Goal: Use online tool/utility: Utilize a website feature to perform a specific function

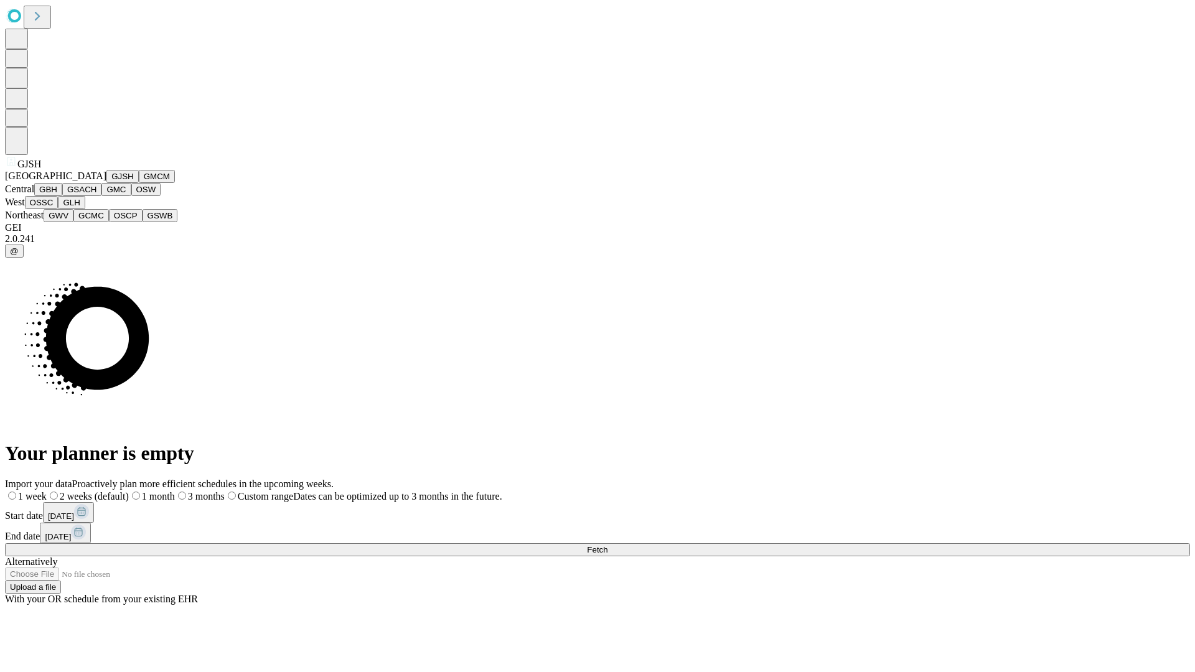
click at [106, 183] on button "GJSH" at bounding box center [122, 176] width 32 height 13
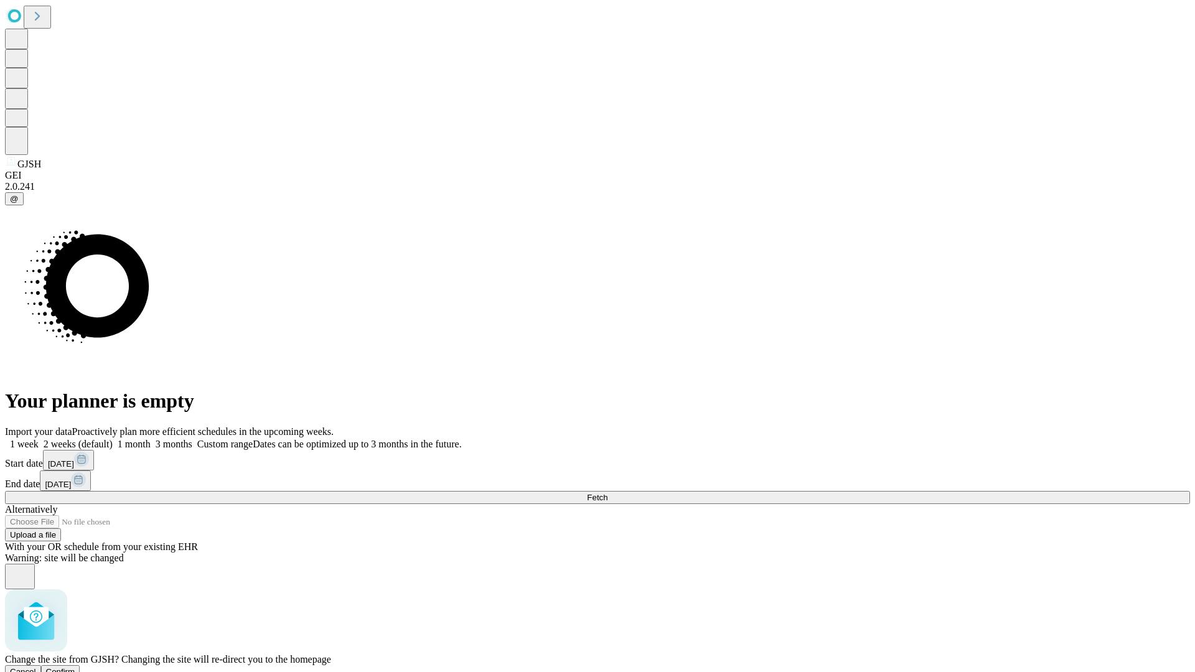
click at [75, 667] on span "Confirm" at bounding box center [60, 671] width 29 height 9
click at [151, 439] on label "1 month" at bounding box center [132, 444] width 38 height 11
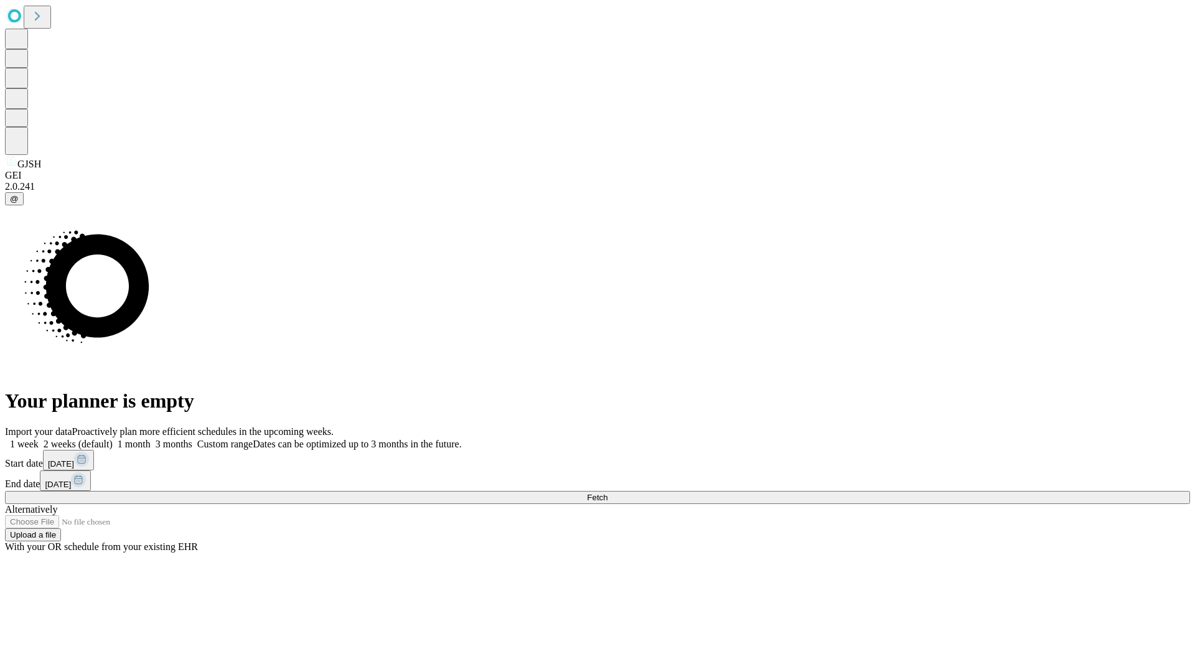
click at [607, 493] on span "Fetch" at bounding box center [597, 497] width 21 height 9
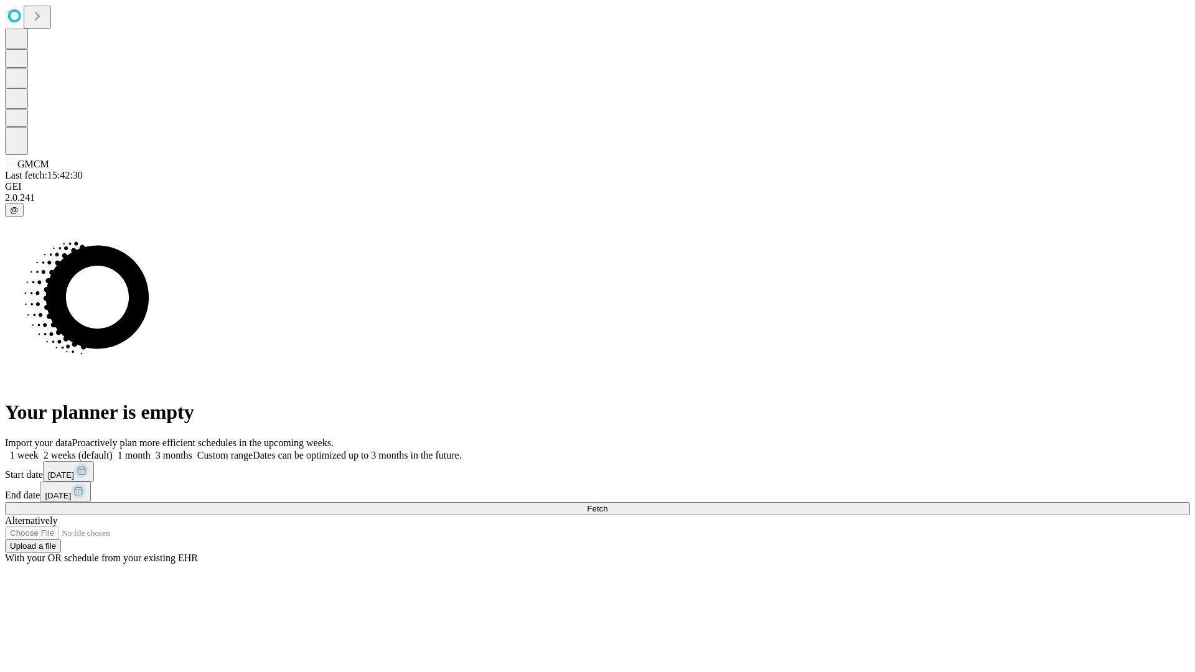
click at [151, 450] on label "1 month" at bounding box center [132, 455] width 38 height 11
click at [607, 504] on span "Fetch" at bounding box center [597, 508] width 21 height 9
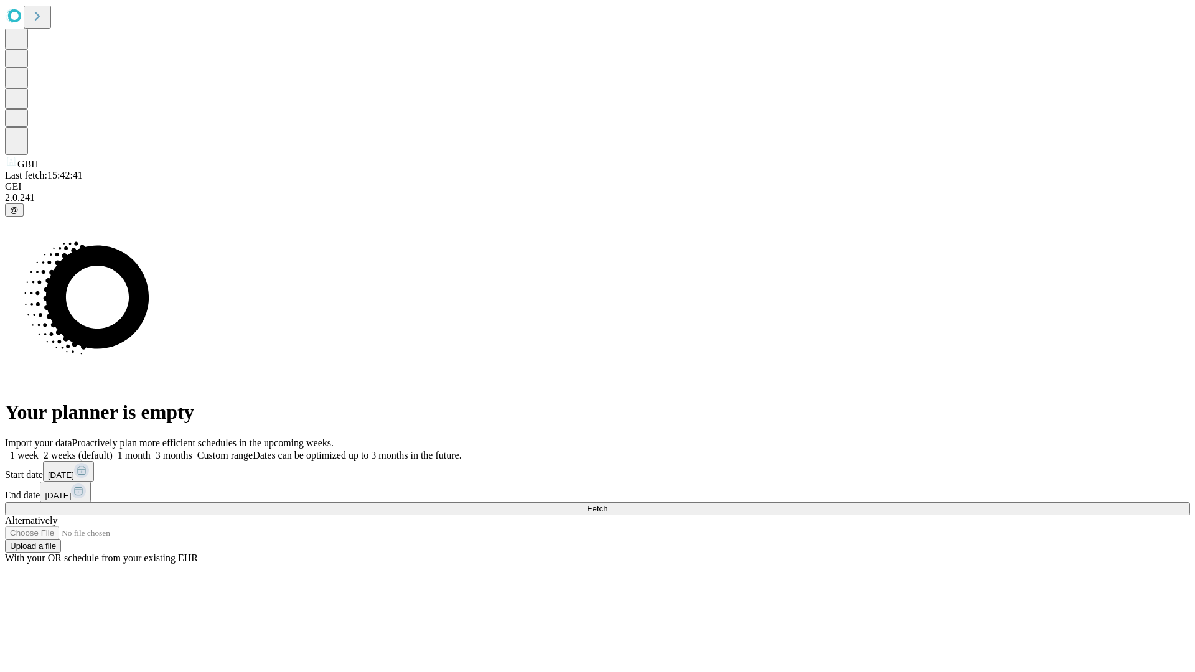
click at [151, 450] on label "1 month" at bounding box center [132, 455] width 38 height 11
click at [607, 504] on span "Fetch" at bounding box center [597, 508] width 21 height 9
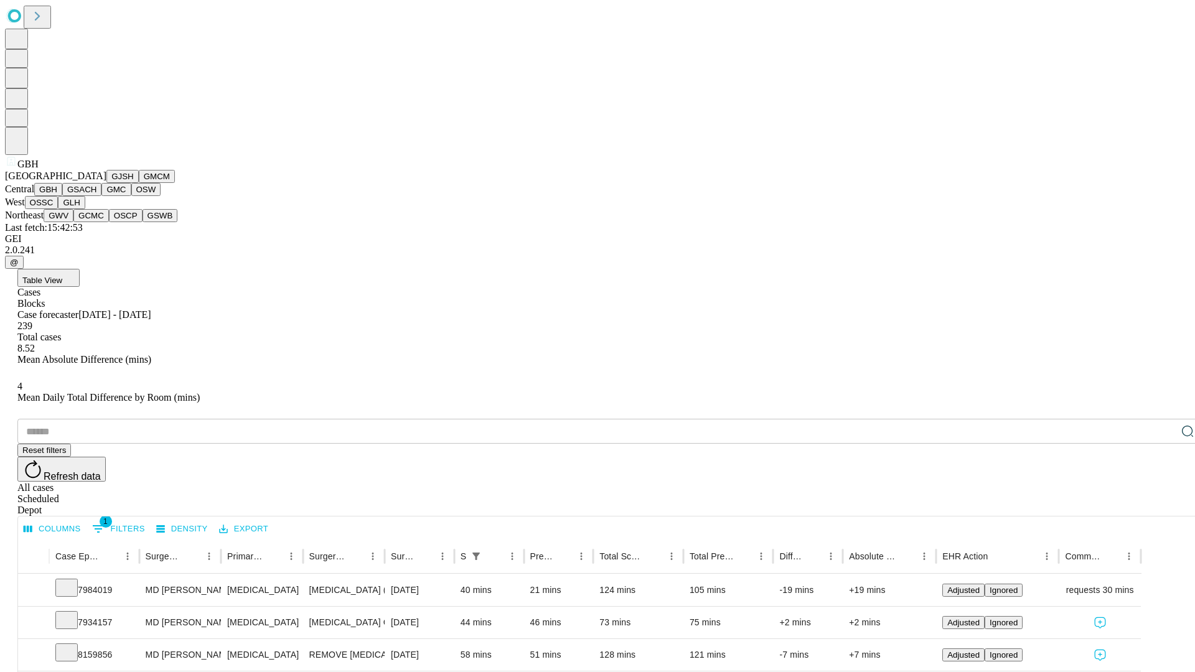
click at [96, 196] on button "GSACH" at bounding box center [81, 189] width 39 height 13
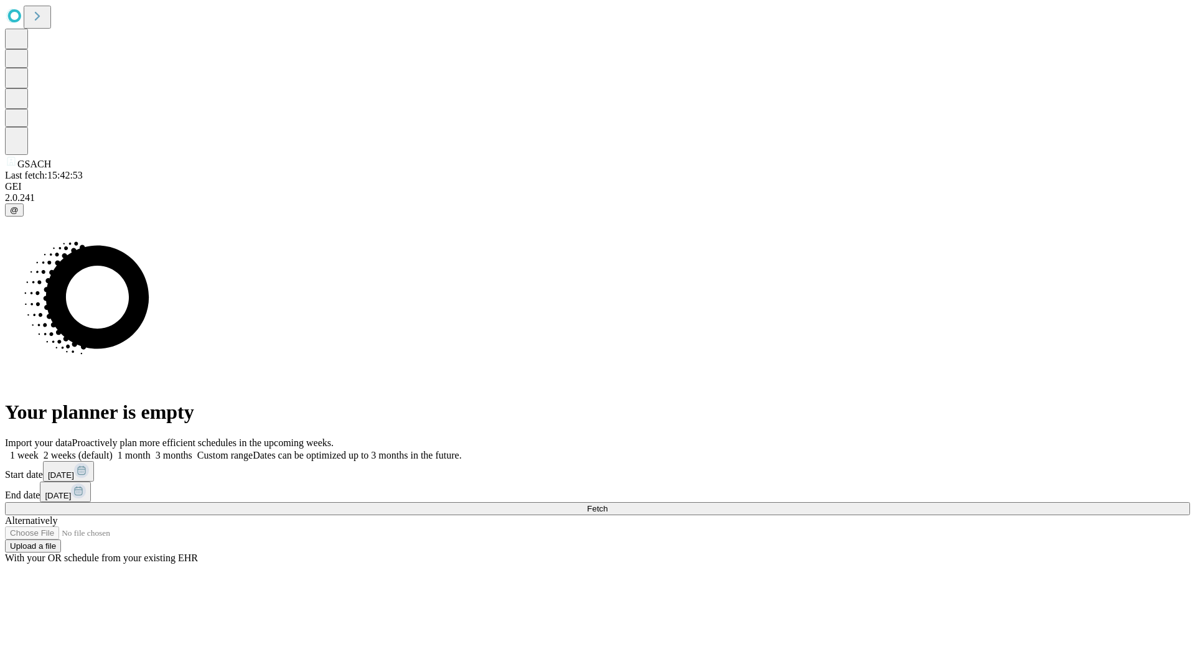
click at [151, 450] on label "1 month" at bounding box center [132, 455] width 38 height 11
click at [607, 504] on span "Fetch" at bounding box center [597, 508] width 21 height 9
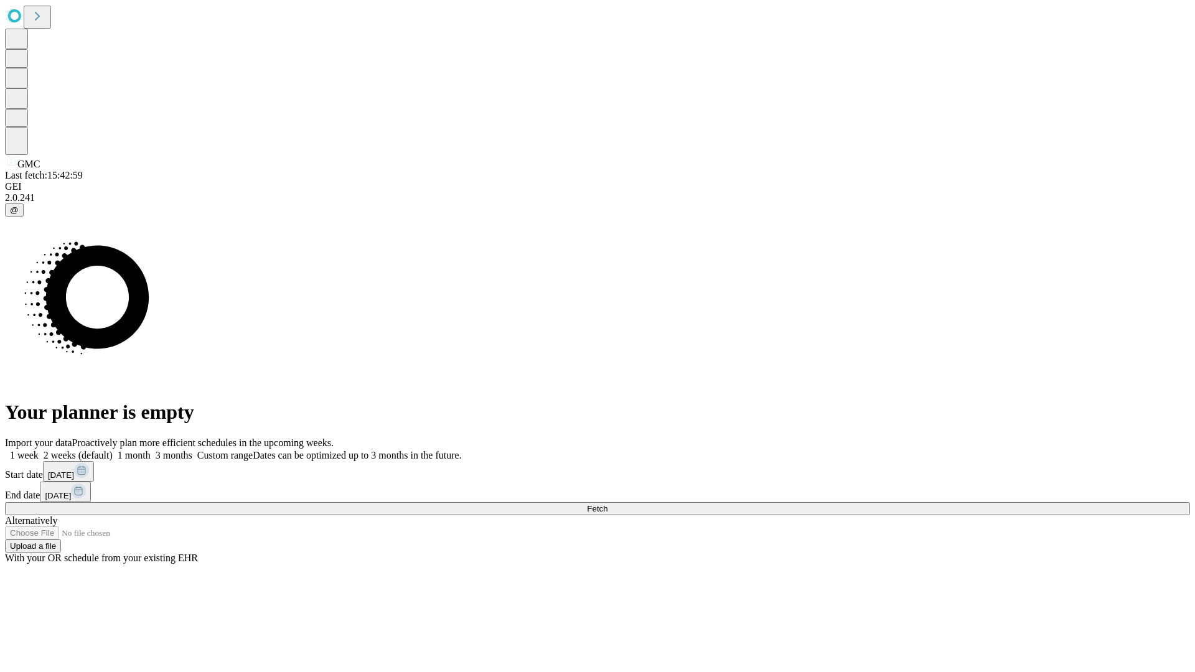
click at [151, 450] on label "1 month" at bounding box center [132, 455] width 38 height 11
click at [607, 504] on span "Fetch" at bounding box center [597, 508] width 21 height 9
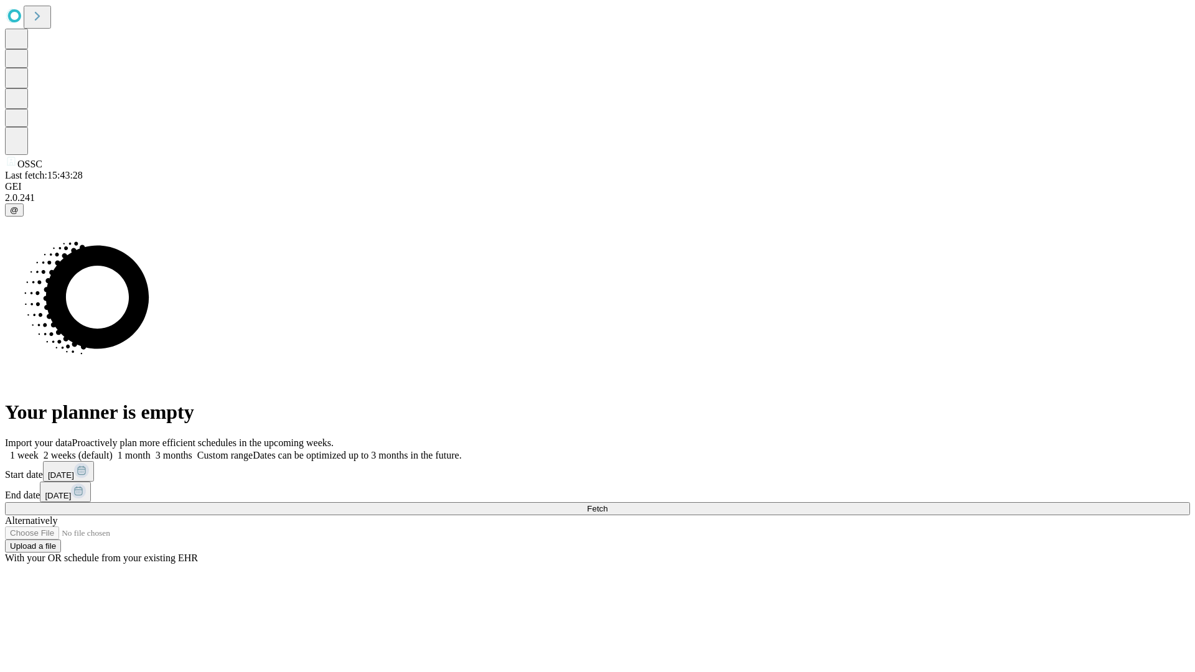
click at [151, 450] on label "1 month" at bounding box center [132, 455] width 38 height 11
click at [607, 504] on span "Fetch" at bounding box center [597, 508] width 21 height 9
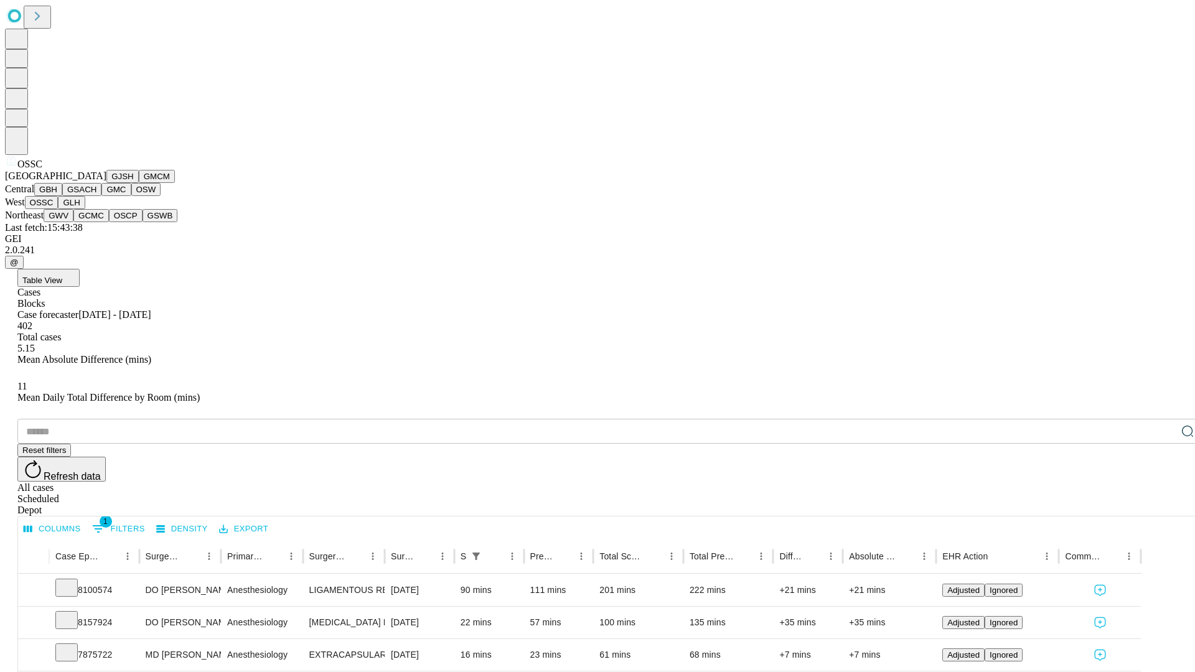
click at [85, 209] on button "GLH" at bounding box center [71, 202] width 27 height 13
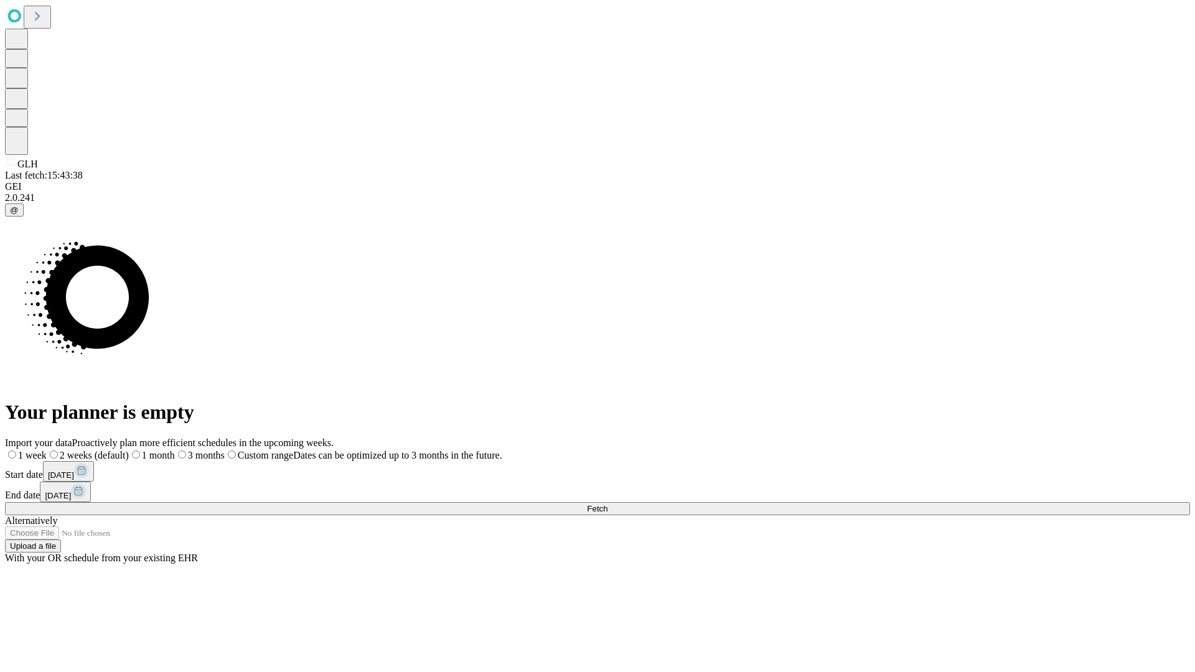
click at [175, 450] on label "1 month" at bounding box center [152, 455] width 46 height 11
click at [607, 504] on span "Fetch" at bounding box center [597, 508] width 21 height 9
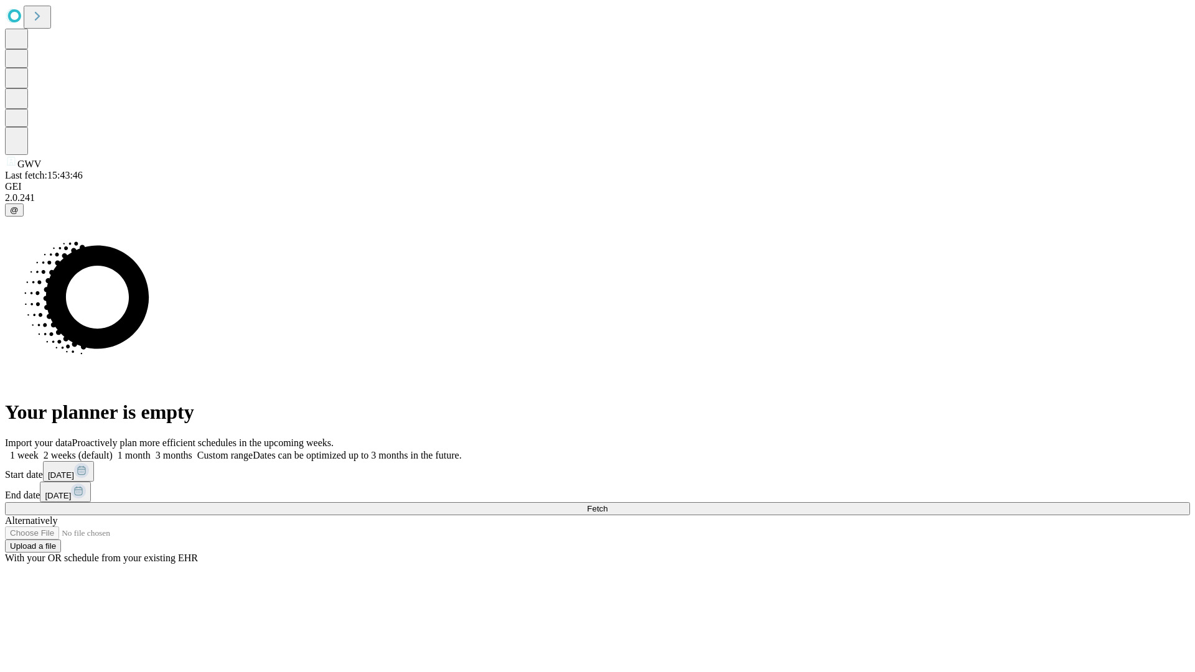
click at [607, 504] on span "Fetch" at bounding box center [597, 508] width 21 height 9
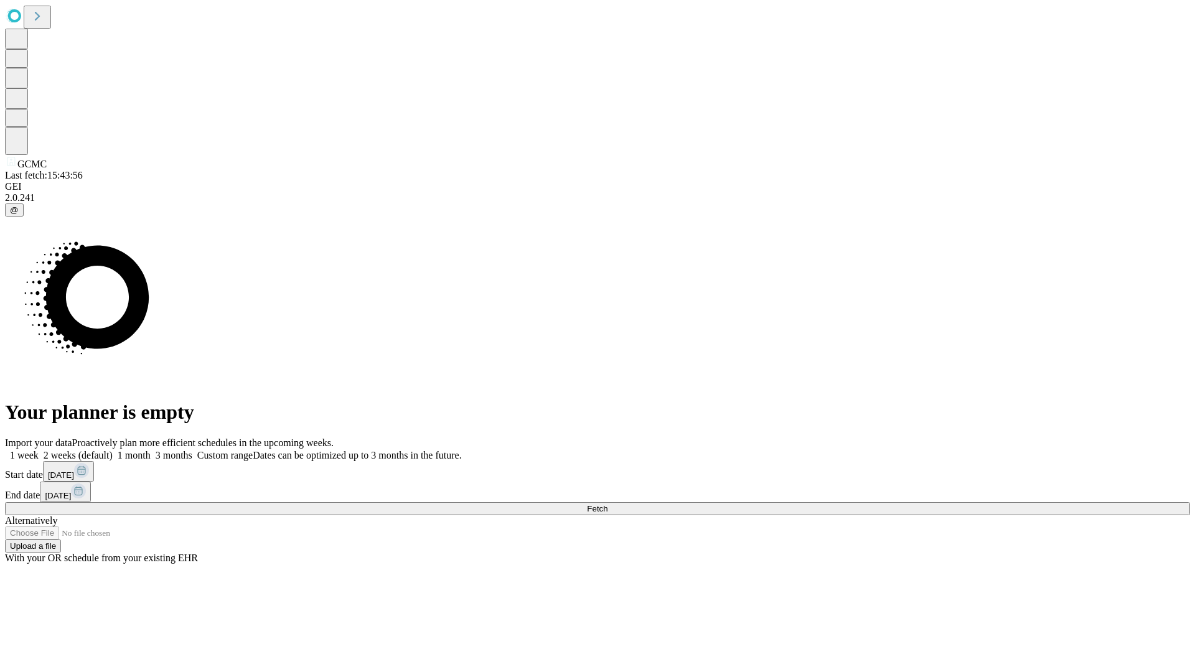
click at [151, 450] on label "1 month" at bounding box center [132, 455] width 38 height 11
click at [607, 504] on span "Fetch" at bounding box center [597, 508] width 21 height 9
